Goal: Contribute content: Contribute content

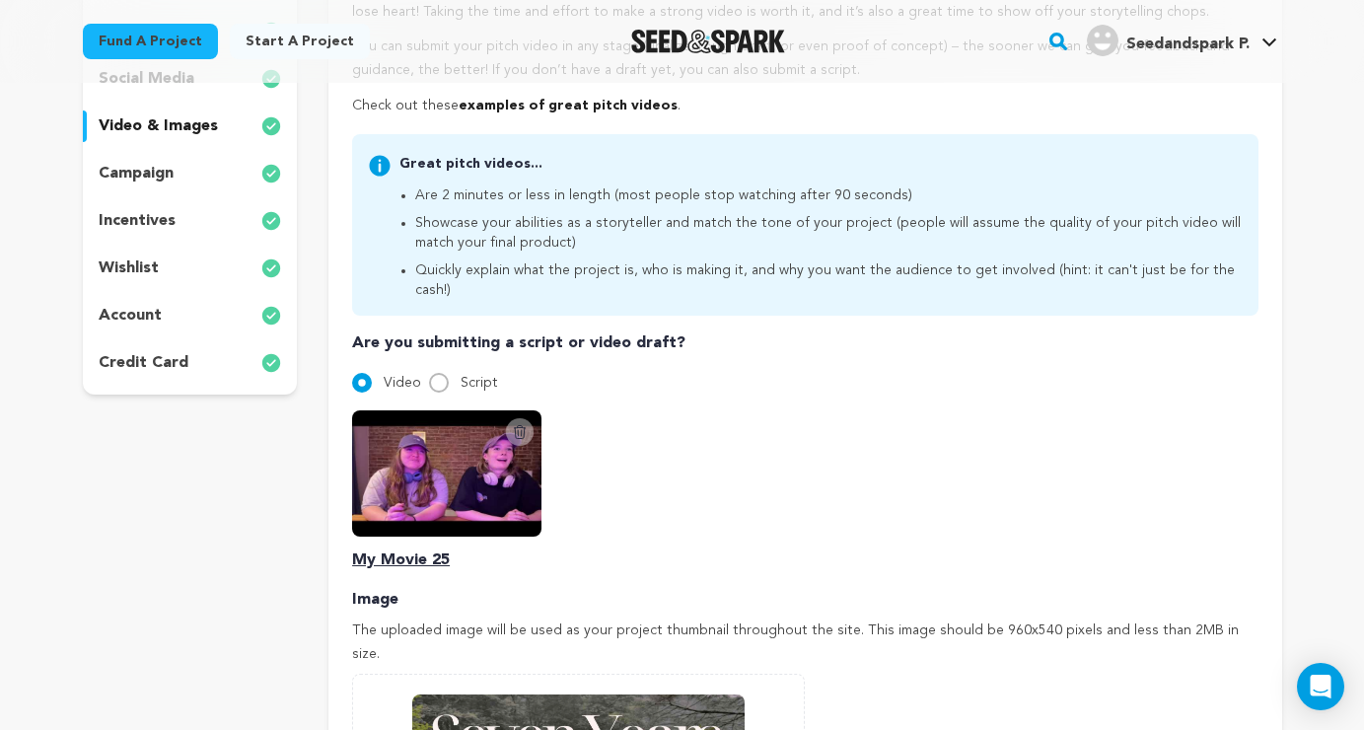
scroll to position [414, 0]
click at [524, 425] on icon at bounding box center [520, 431] width 11 height 13
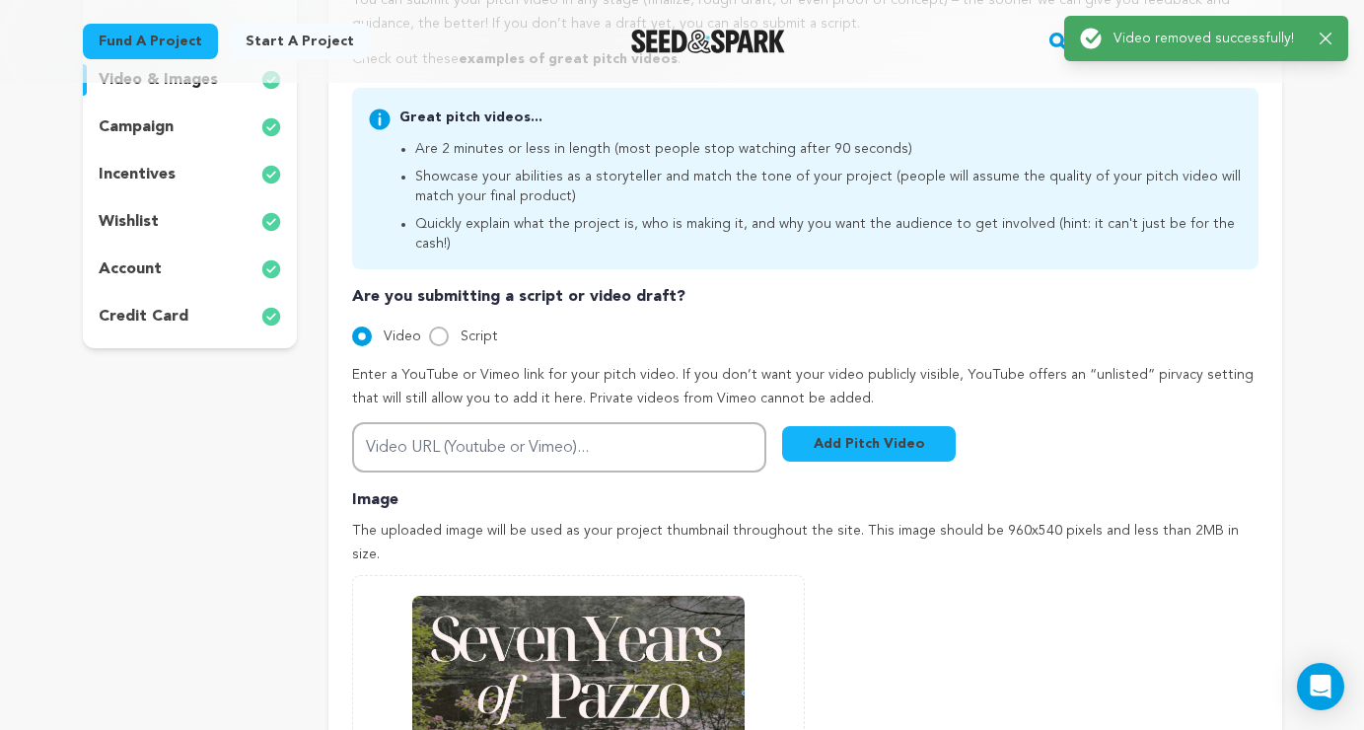
scroll to position [553, 0]
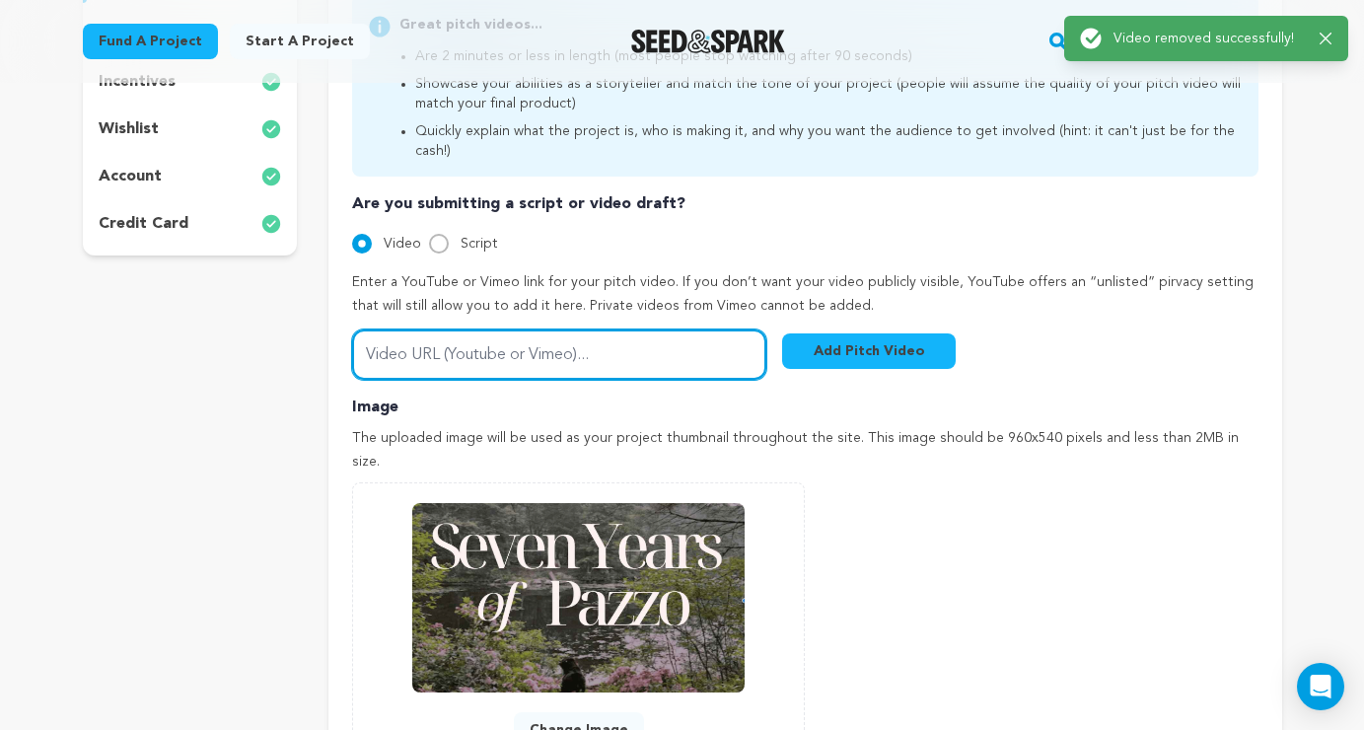
click at [521, 344] on input "Video URL (Youtube or Vimeo)..." at bounding box center [559, 354] width 414 height 50
paste input "https://youtu.be/H2pTQFJc0i4"
type input "https://youtu.be/H2pTQFJc0i4"
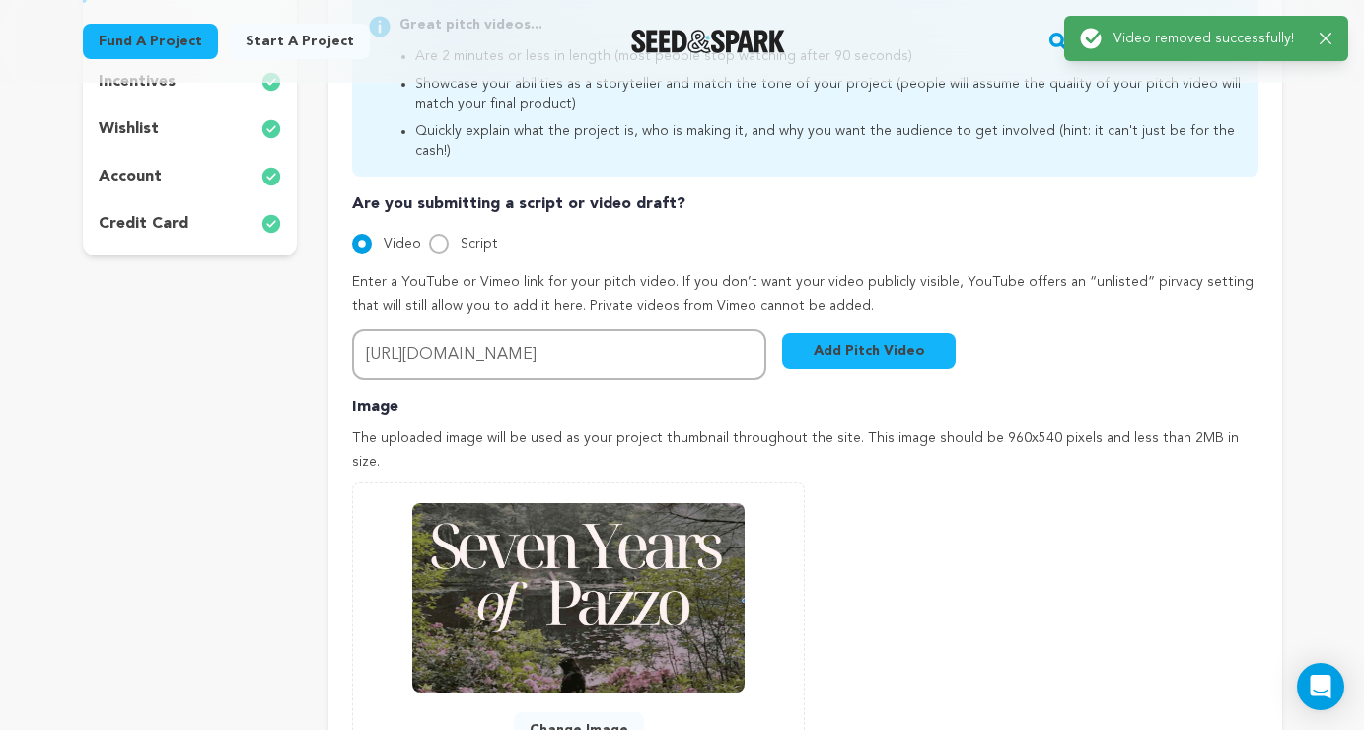
click at [863, 333] on button "Add Pitch Video" at bounding box center [869, 351] width 174 height 36
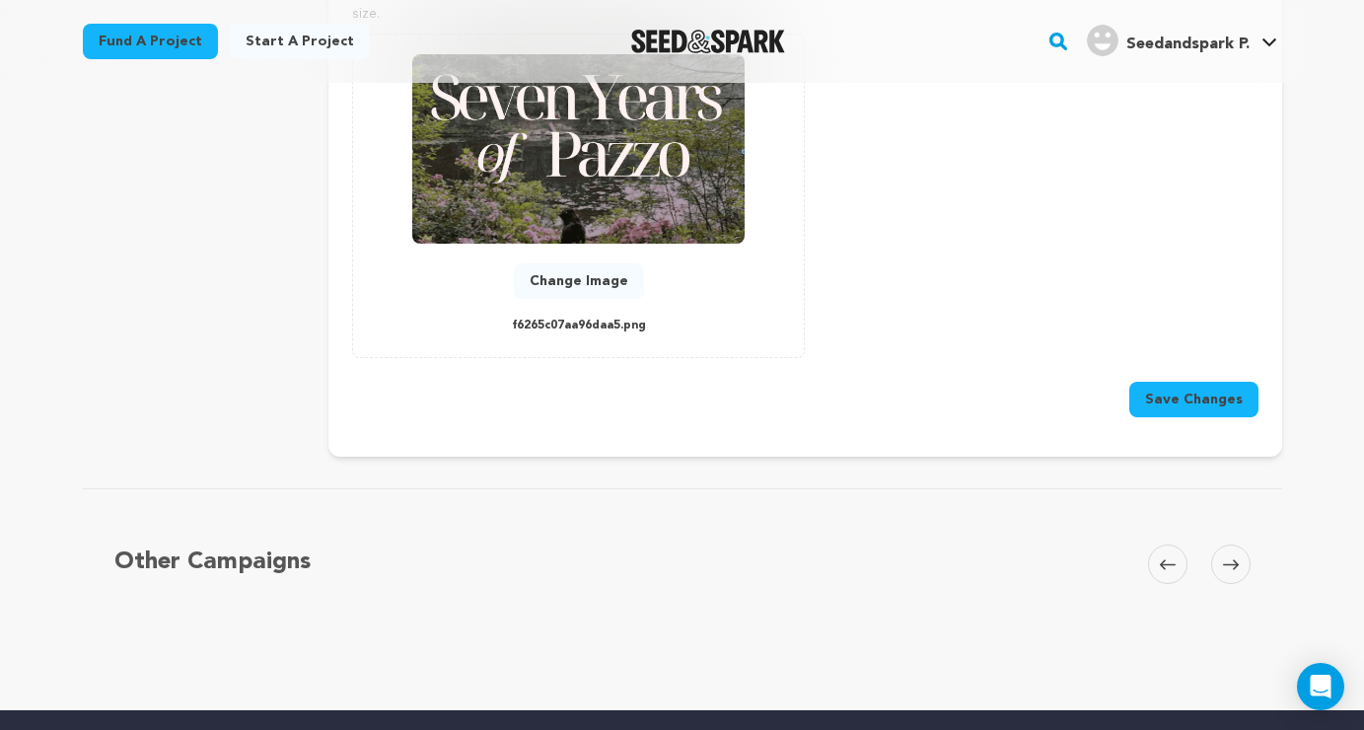
scroll to position [1065, 0]
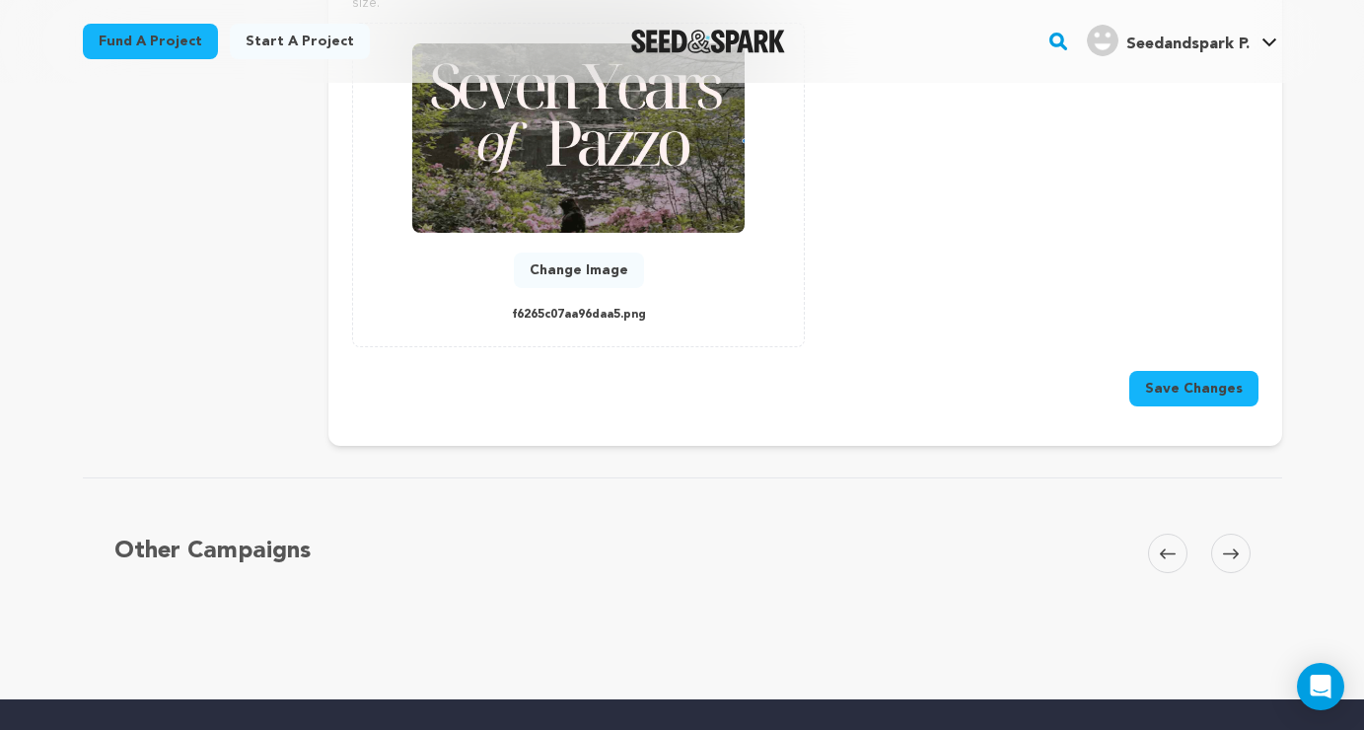
click at [1207, 371] on button "Save Changes" at bounding box center [1193, 389] width 129 height 36
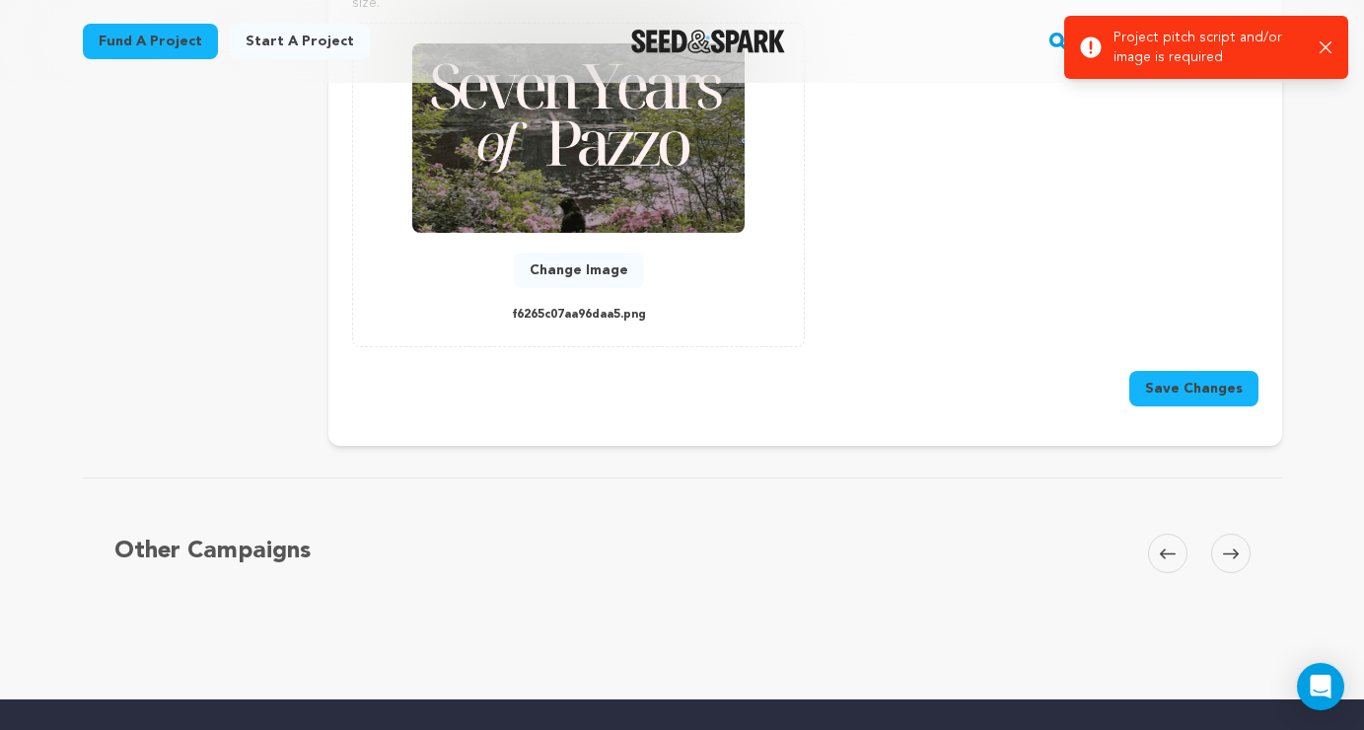
click at [1225, 371] on button "Save Changes" at bounding box center [1193, 389] width 129 height 36
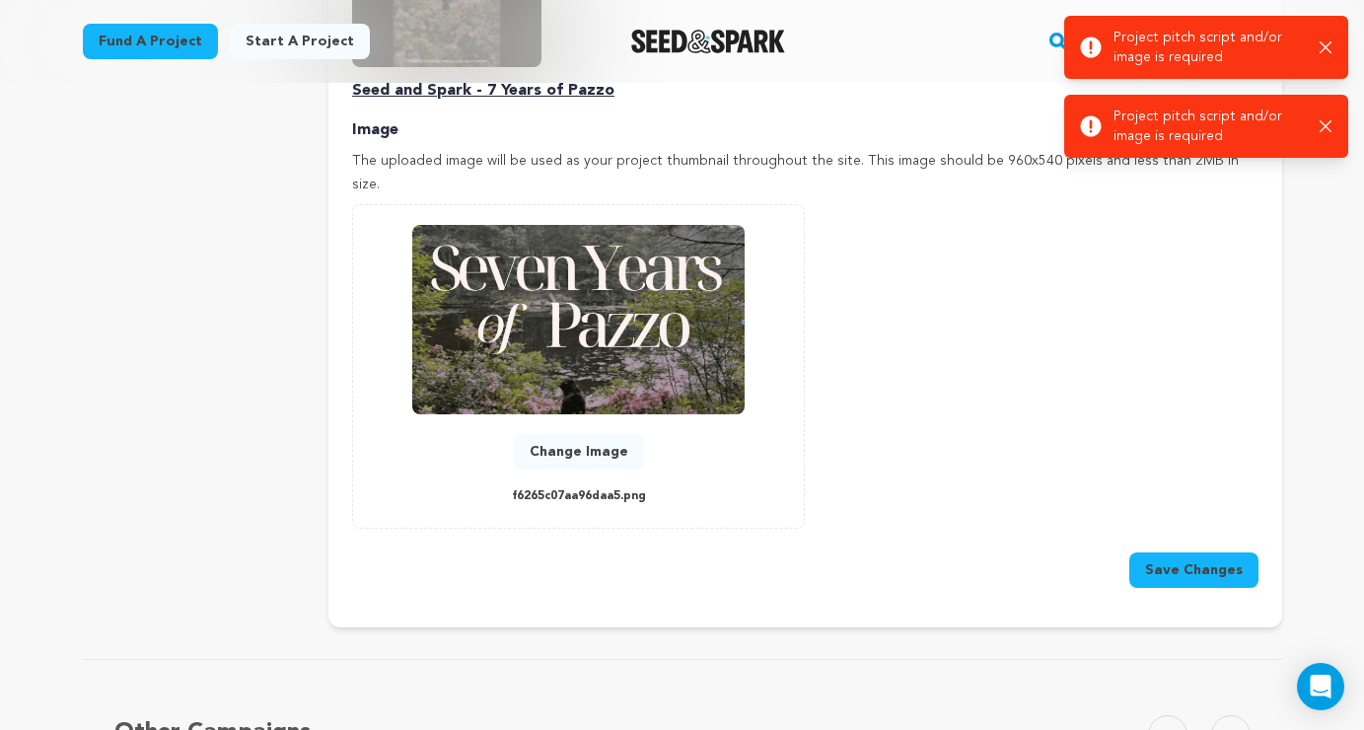
scroll to position [809, 0]
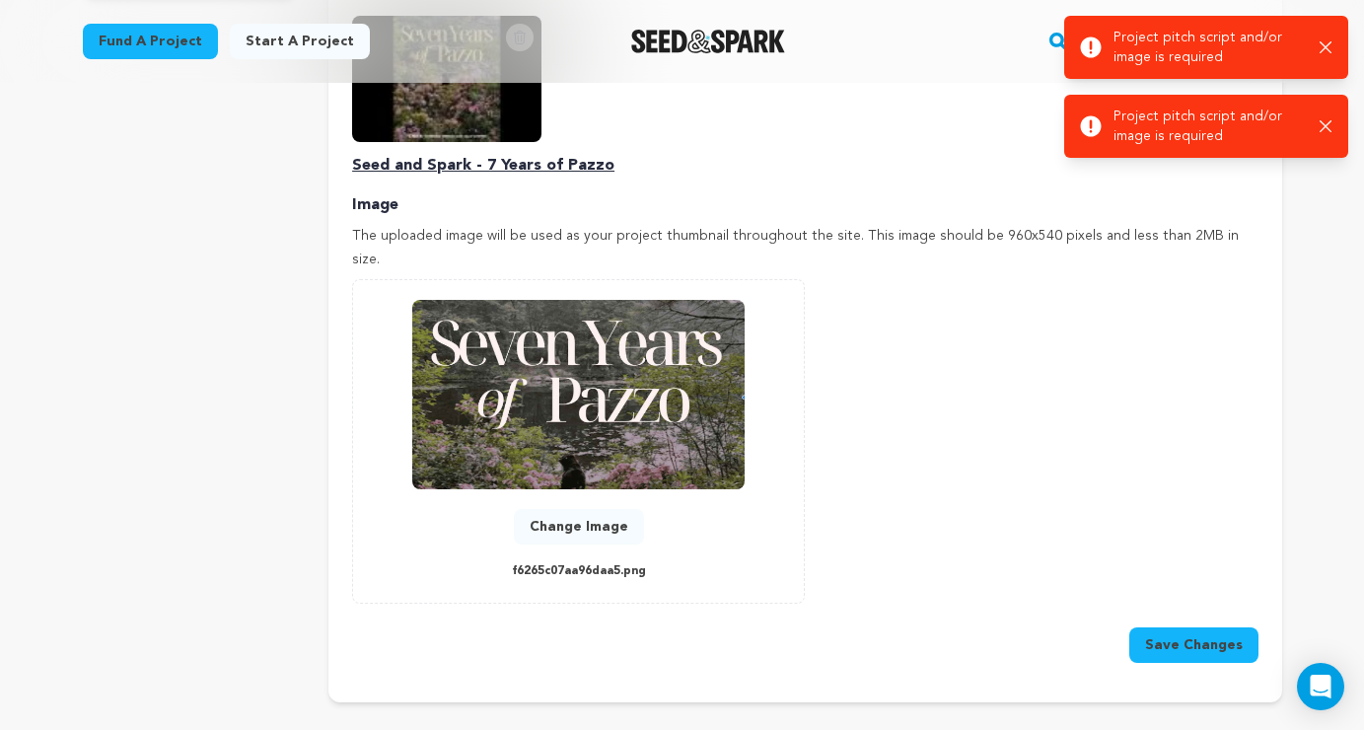
click at [1328, 120] on icon "button" at bounding box center [1326, 126] width 13 height 13
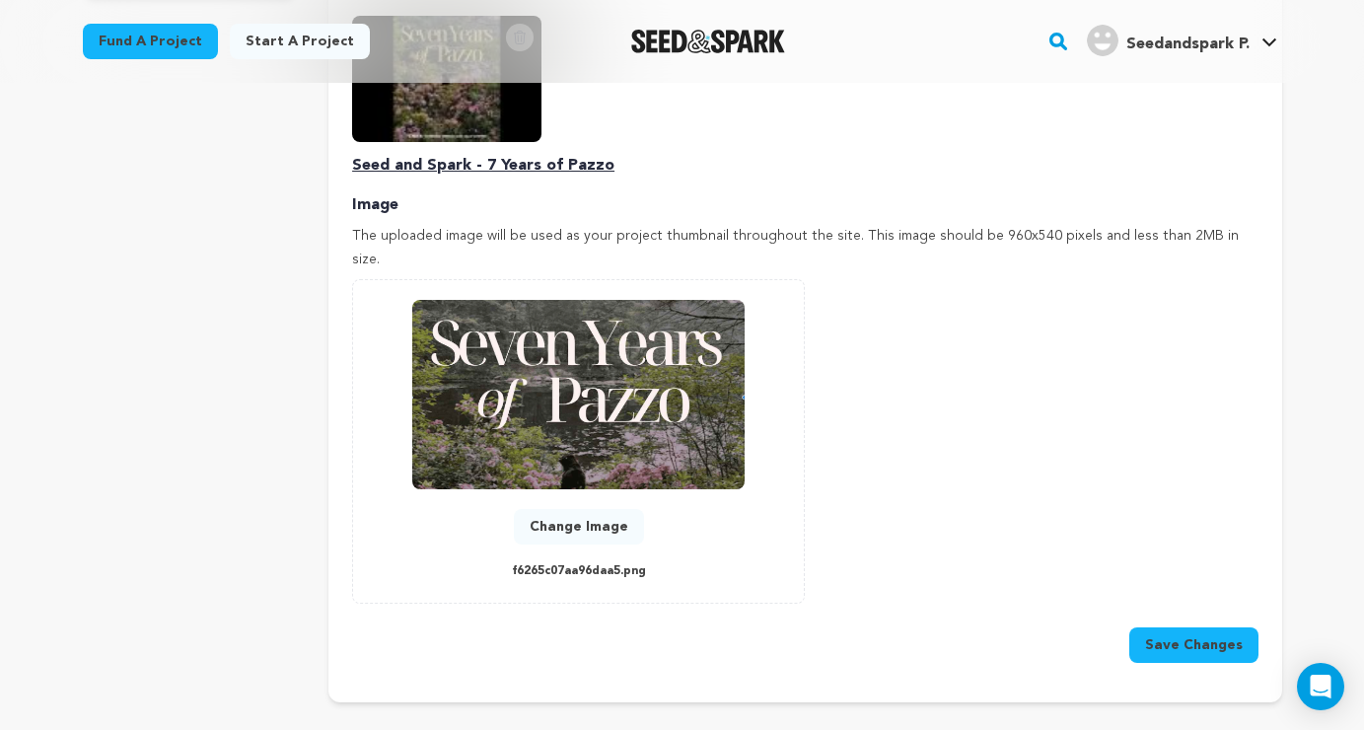
click at [1327, 49] on div "Success: Info: Warning: Error: Project pitch script and/or image is required Cl…" at bounding box center [1206, 48] width 270 height 60
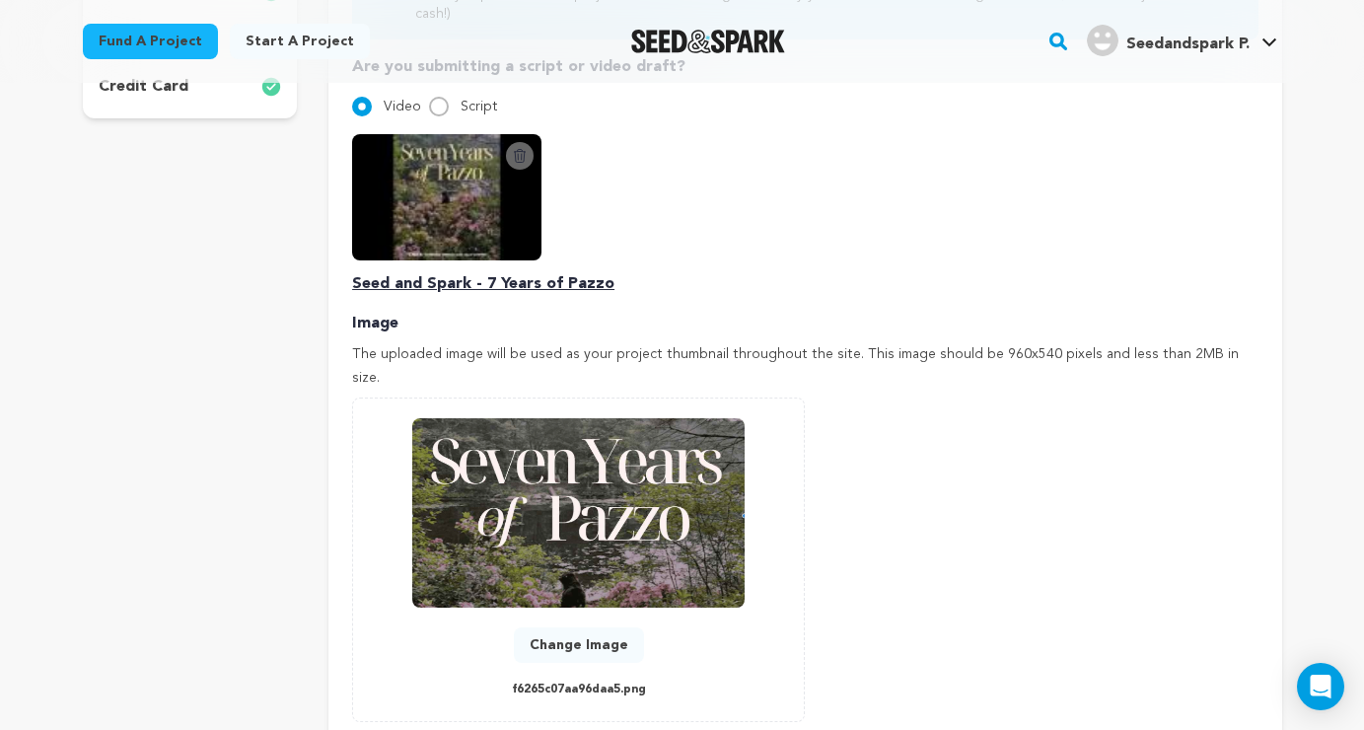
scroll to position [393, 0]
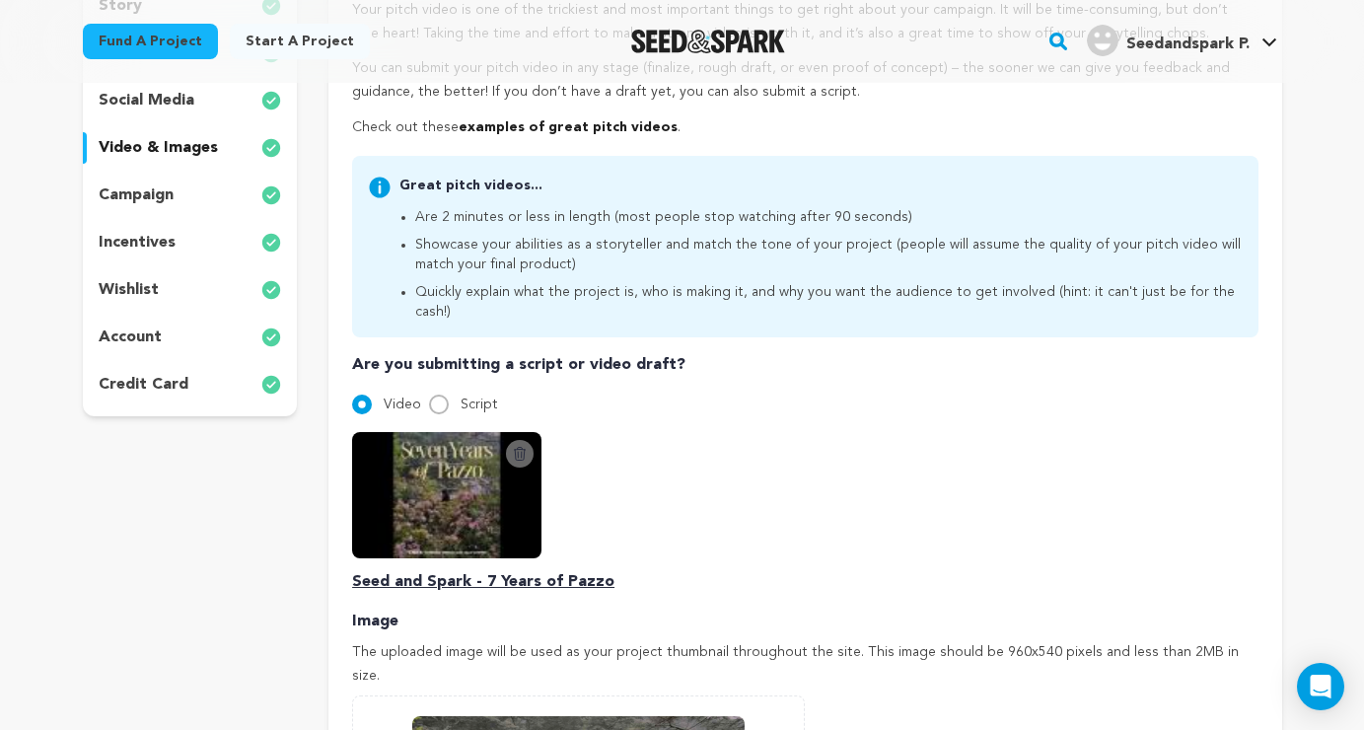
click at [692, 513] on div "Delete Script Video Seed and Spark - 7 Years of Pazzo" at bounding box center [805, 513] width 906 height 162
click at [530, 570] on p "Seed and Spark - 7 Years of Pazzo" at bounding box center [805, 582] width 906 height 24
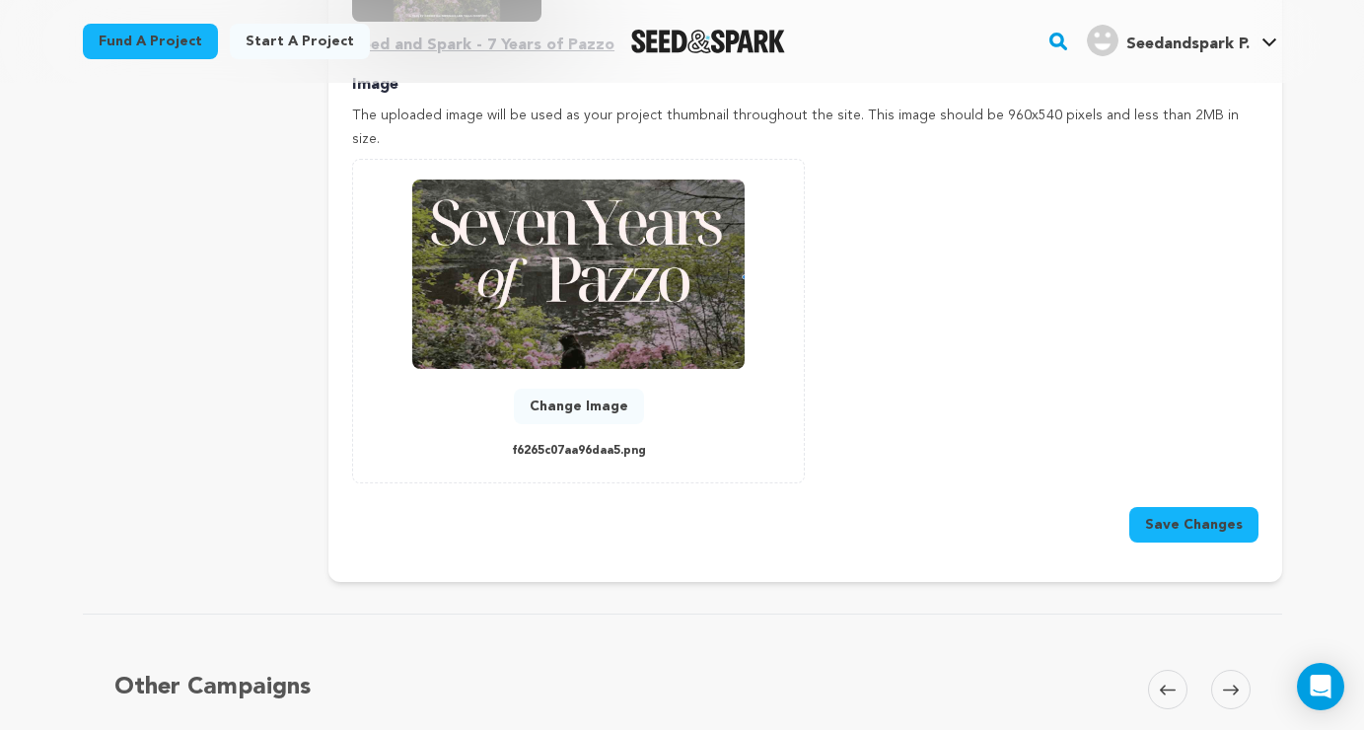
scroll to position [967, 0]
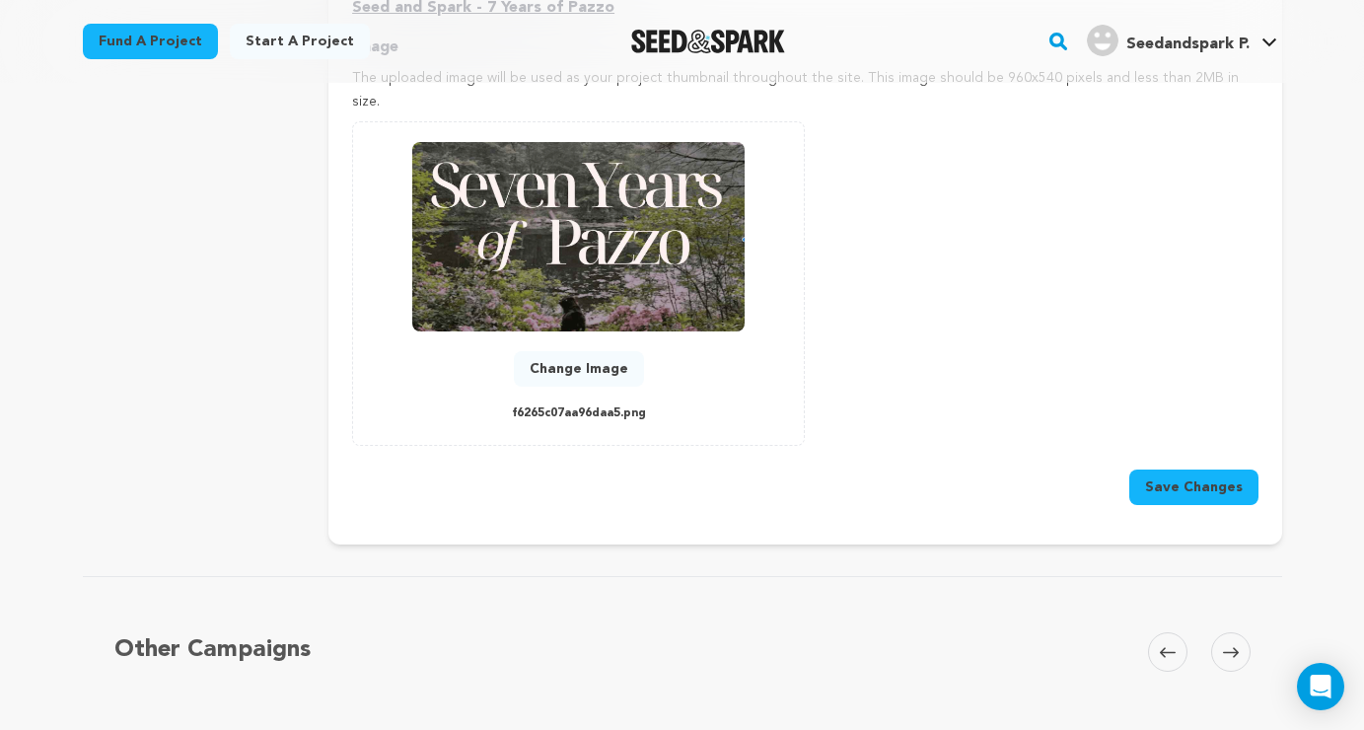
click at [1176, 470] on button "Save Changes" at bounding box center [1193, 488] width 129 height 36
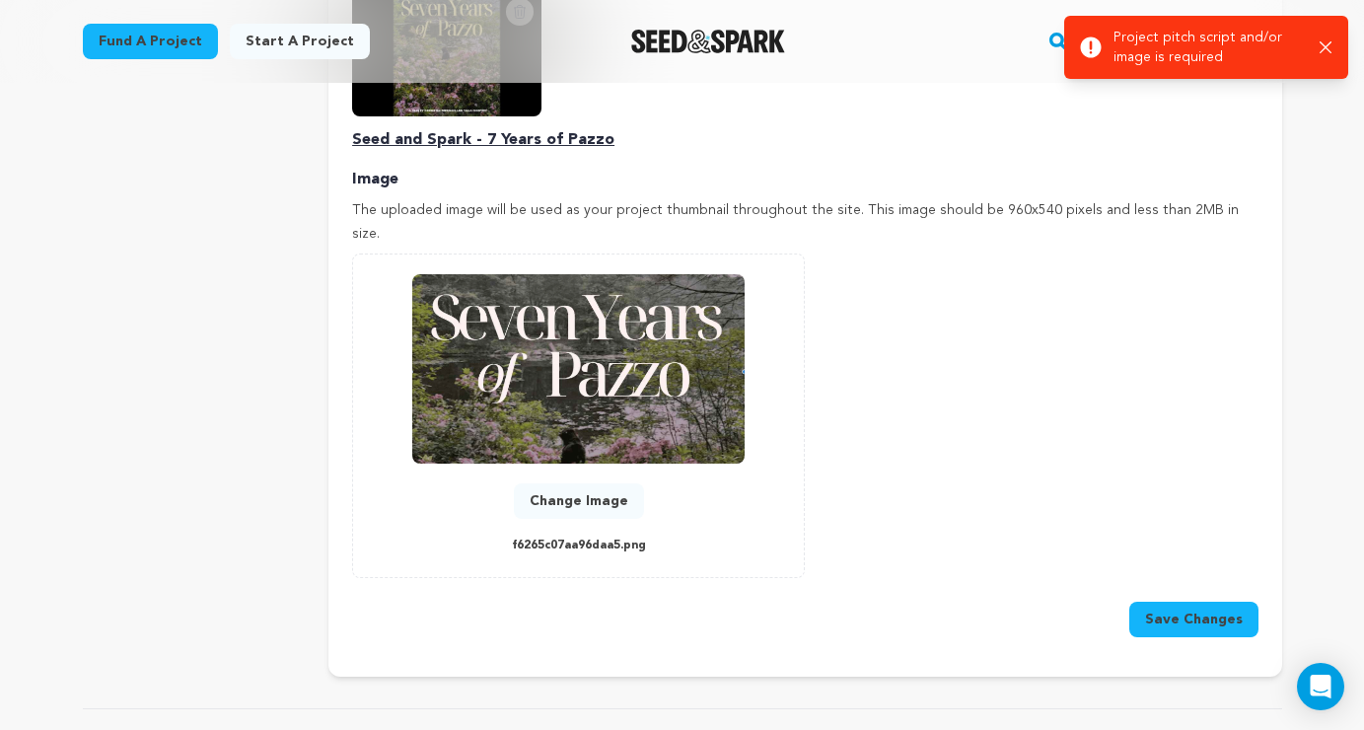
scroll to position [490, 0]
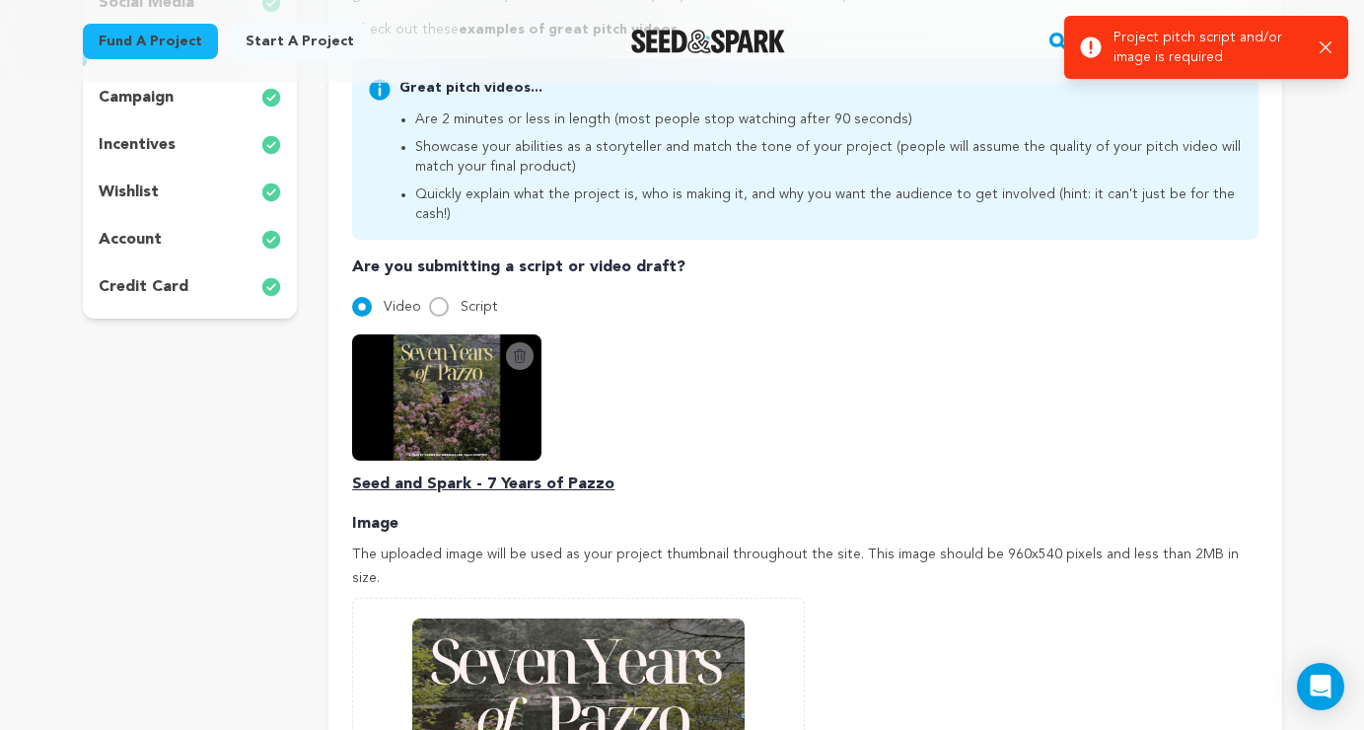
click at [711, 475] on div "Pitch video Your pitch video is one of the trickiest and most important things …" at bounding box center [805, 421] width 906 height 1121
click at [514, 472] on p "Seed and Spark - 7 Years of Pazzo" at bounding box center [805, 484] width 906 height 24
click at [466, 384] on img at bounding box center [446, 397] width 189 height 126
click at [466, 383] on img at bounding box center [446, 397] width 189 height 126
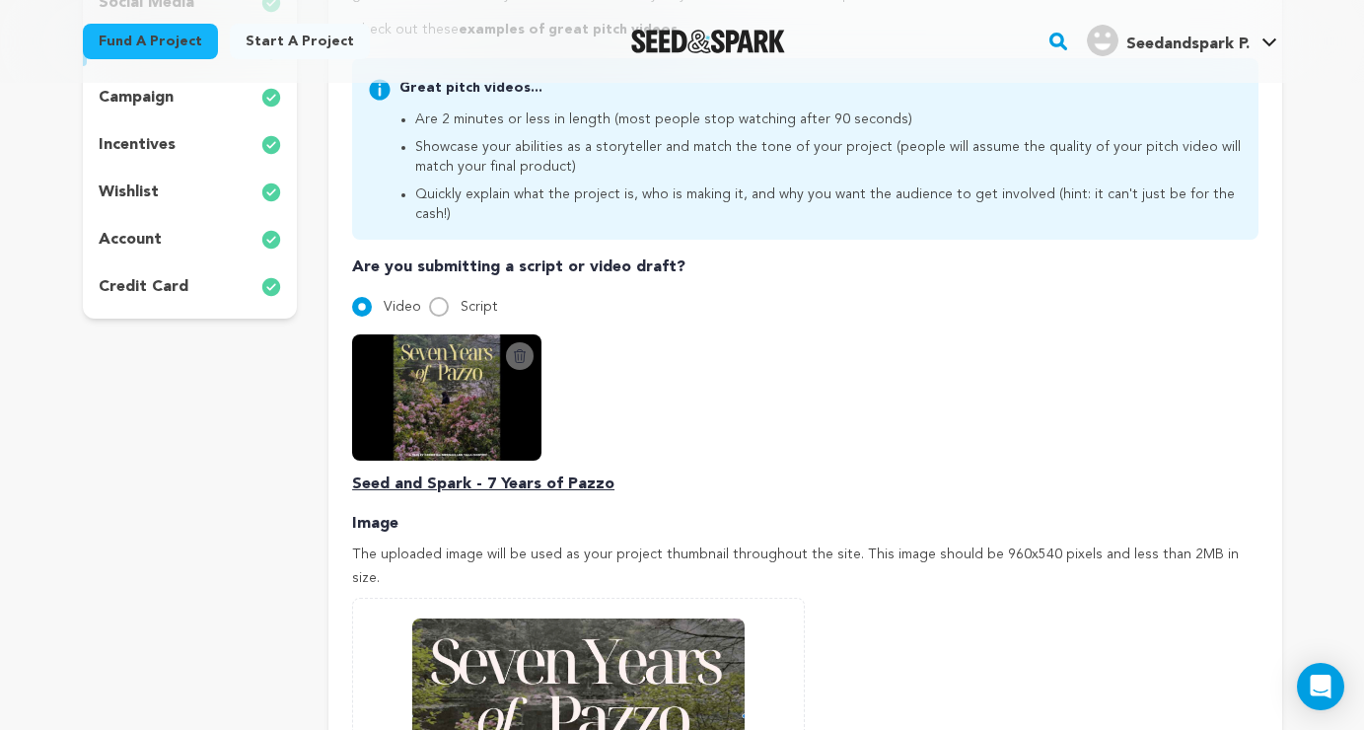
click at [361, 297] on input "Video" at bounding box center [362, 307] width 20 height 20
click at [630, 419] on div "Delete Script Video Seed and Spark - 7 Years of Pazzo" at bounding box center [805, 415] width 906 height 162
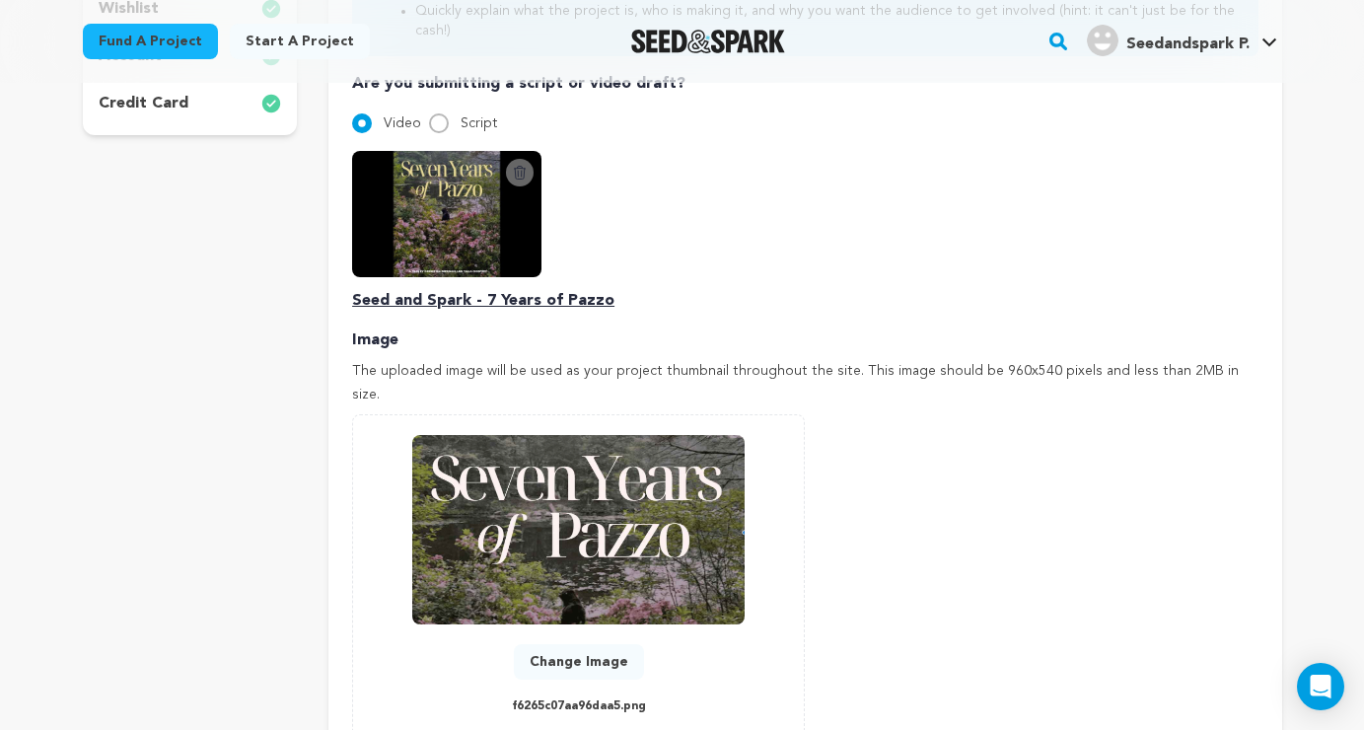
scroll to position [1305, 0]
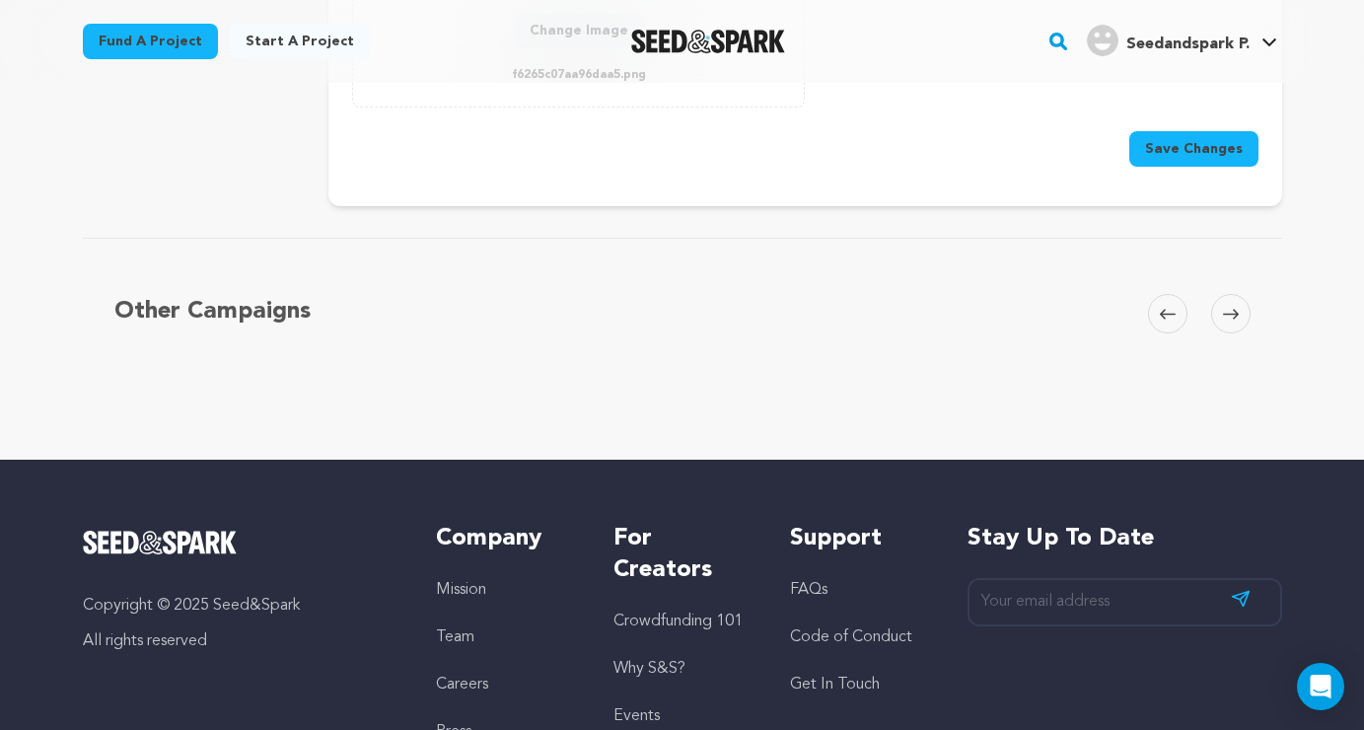
click at [1161, 131] on button "Save Changes" at bounding box center [1193, 149] width 129 height 36
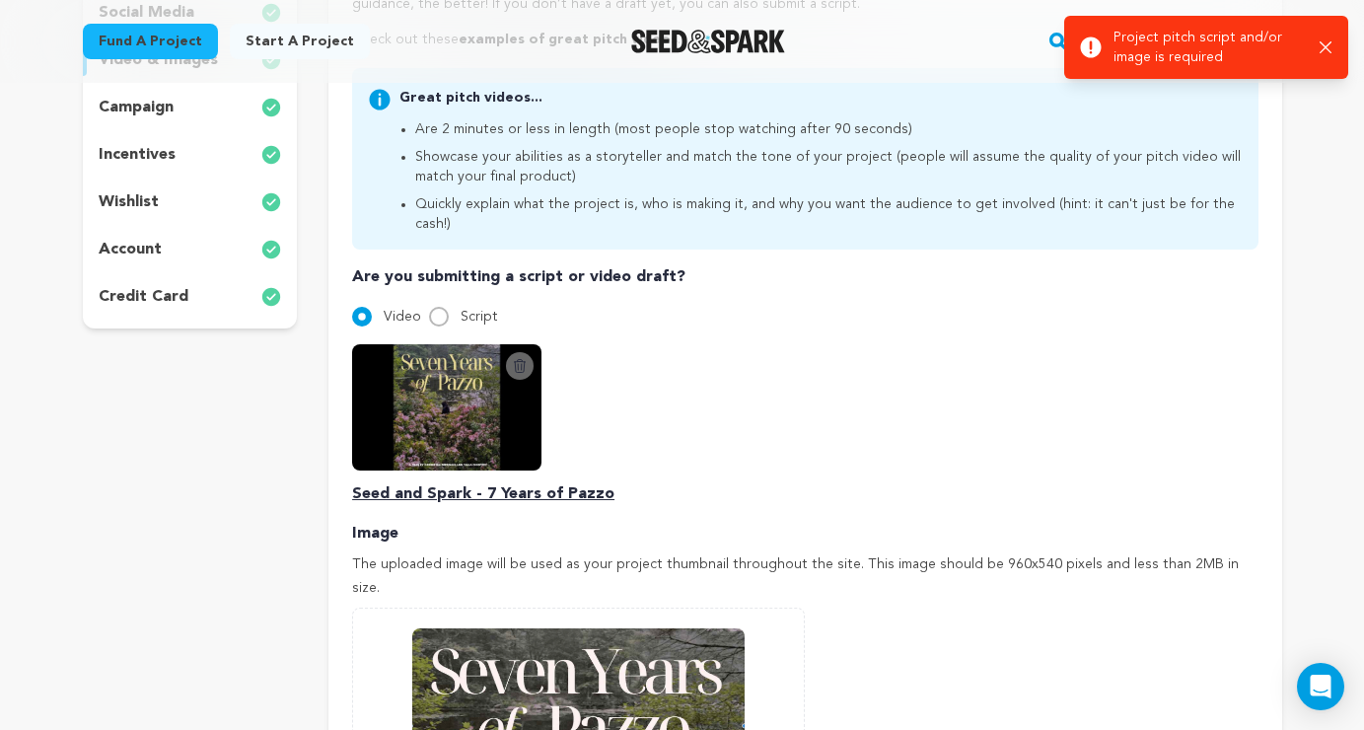
scroll to position [488, 0]
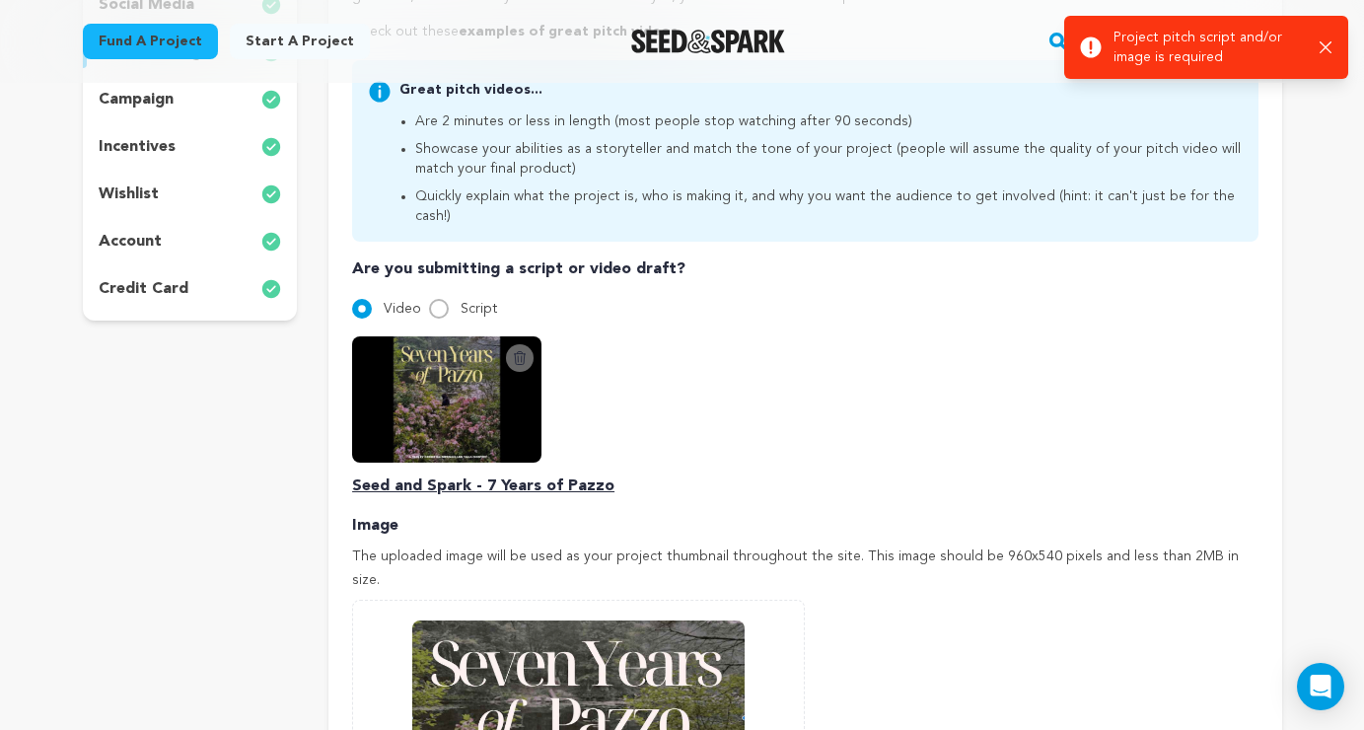
click at [410, 363] on img at bounding box center [446, 399] width 189 height 126
click at [437, 474] on p "Seed and Spark - 7 Years of Pazzo" at bounding box center [805, 486] width 906 height 24
click at [582, 474] on p "Seed and Spark - 7 Years of Pazzo" at bounding box center [805, 486] width 906 height 24
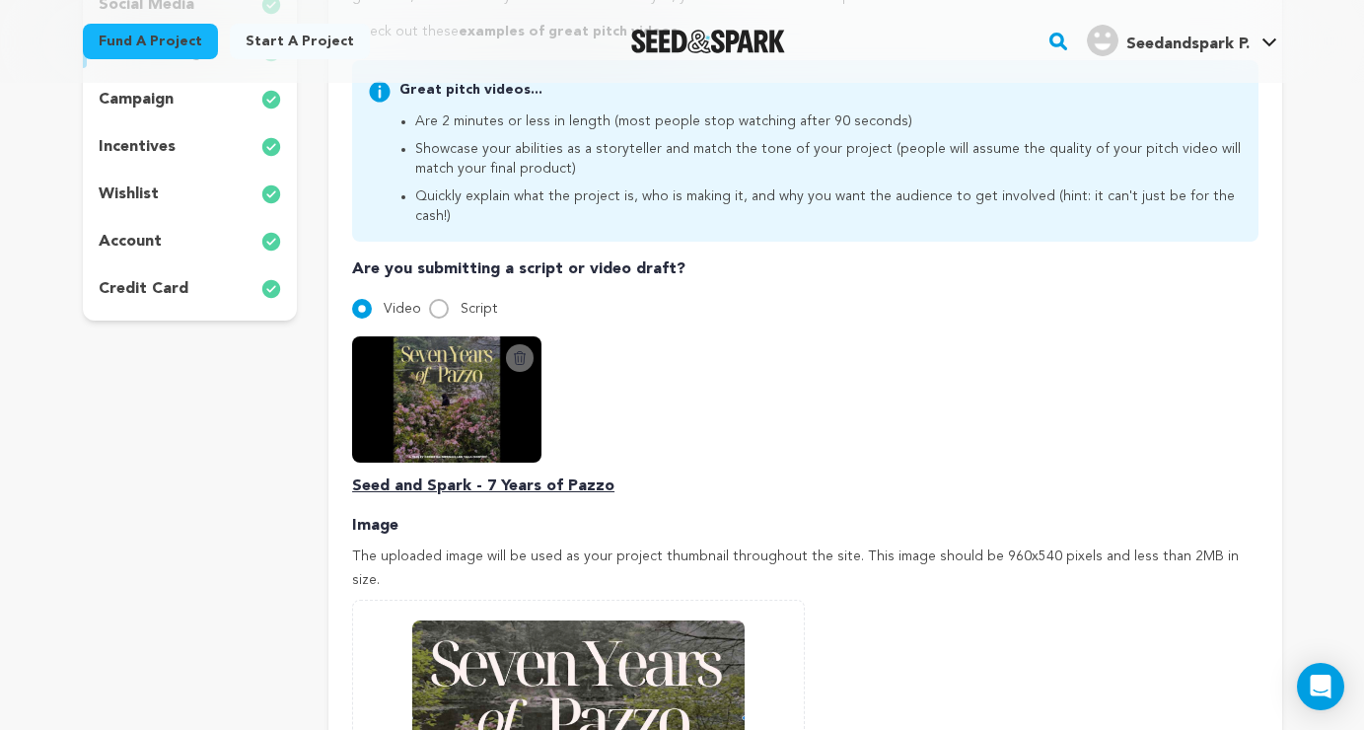
scroll to position [392, 0]
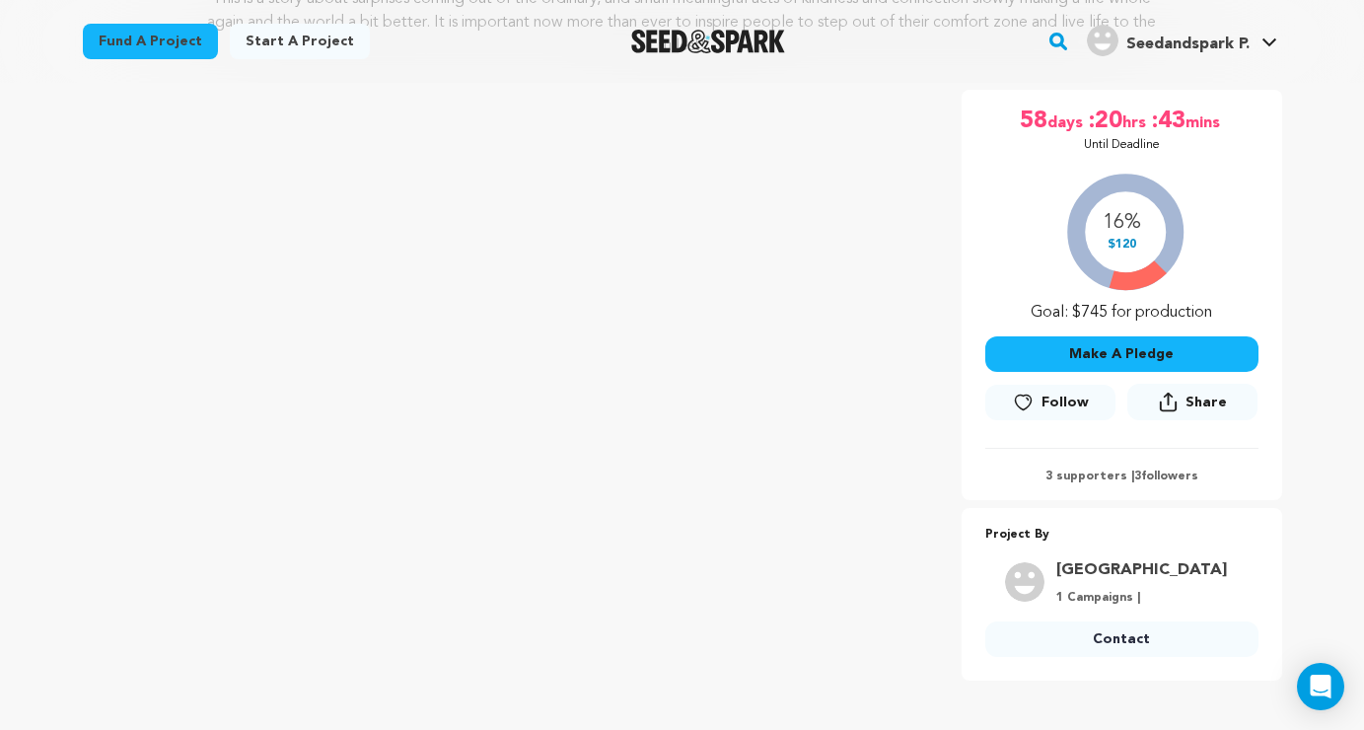
scroll to position [315, 0]
